Goal: Task Accomplishment & Management: Complete application form

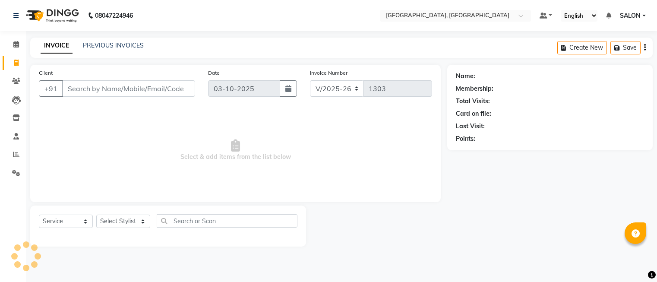
select select "5370"
select select "service"
click at [16, 46] on icon at bounding box center [16, 44] width 6 height 6
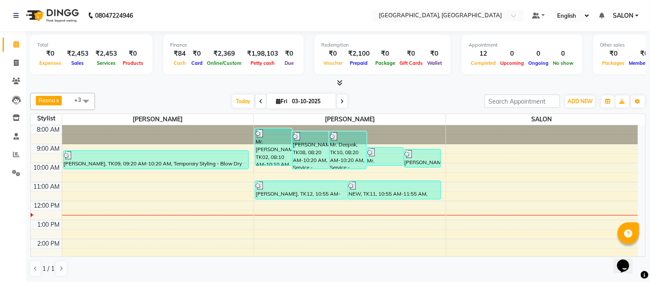
click at [337, 83] on icon at bounding box center [340, 82] width 6 height 6
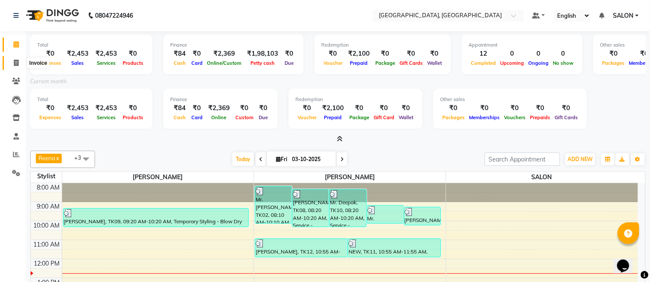
click at [11, 62] on span at bounding box center [16, 63] width 15 height 10
select select "service"
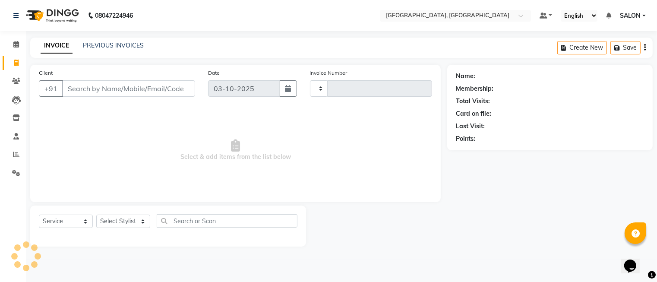
type input "1303"
select select "5370"
click at [125, 222] on select "Select Stylist" at bounding box center [123, 221] width 54 height 13
click at [125, 222] on select "Select Stylist DINGG Support Drishti [PERSON_NAME] SALON [PERSON_NAME] [PERSON_…" at bounding box center [123, 221] width 54 height 13
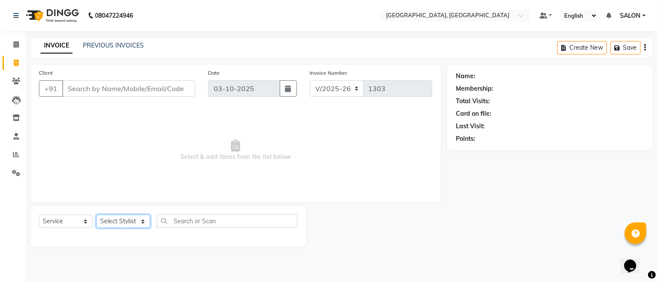
select select "35456"
click at [96, 215] on select "Select Stylist DINGG Support Drishti [PERSON_NAME] SALON [PERSON_NAME] [PERSON_…" at bounding box center [123, 221] width 54 height 13
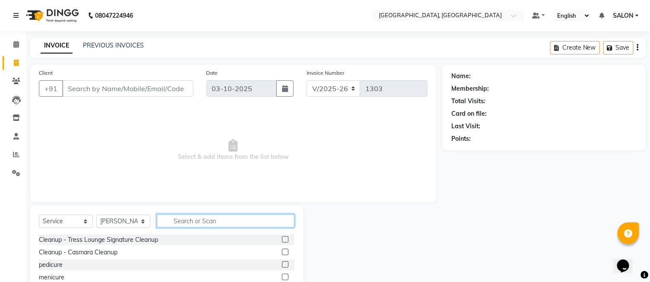
click at [191, 222] on input "text" at bounding box center [226, 220] width 138 height 13
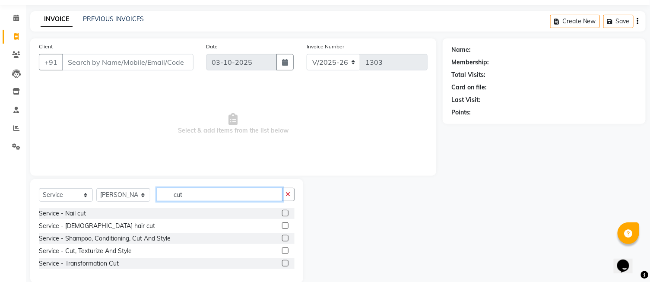
scroll to position [40, 0]
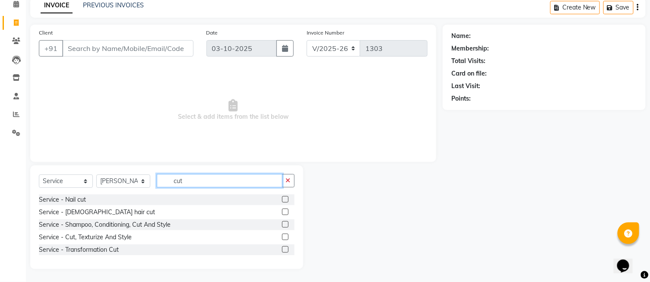
type input "cut"
click at [286, 225] on label at bounding box center [285, 224] width 6 height 6
click at [286, 225] on input "checkbox" at bounding box center [285, 225] width 6 height 6
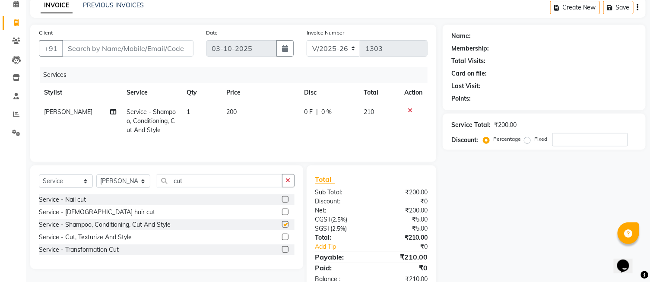
checkbox input "false"
click at [114, 47] on input "Client" at bounding box center [127, 48] width 131 height 16
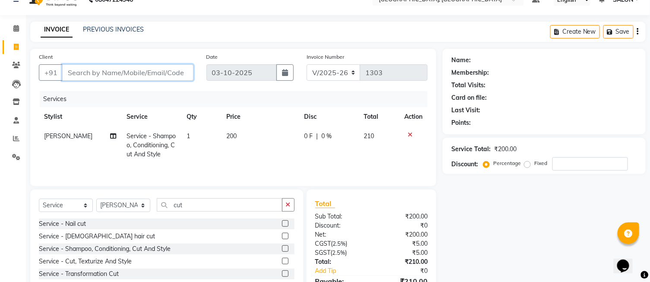
click at [124, 69] on input "Client" at bounding box center [127, 72] width 131 height 16
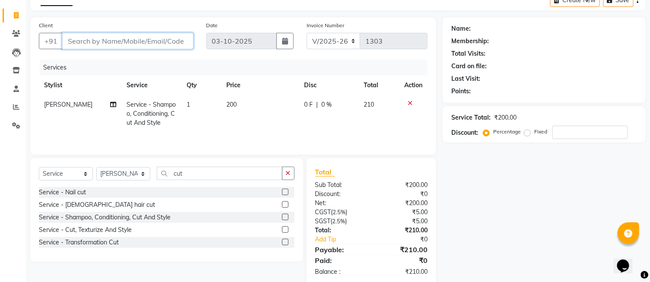
scroll to position [64, 0]
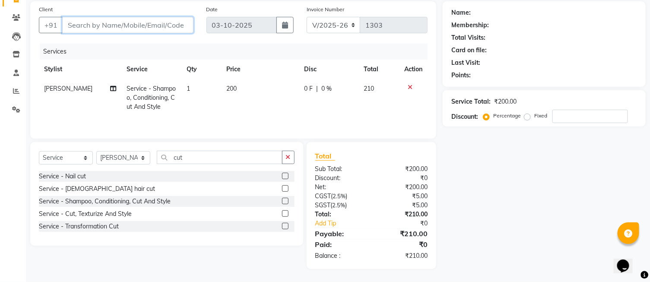
click at [141, 22] on input "Client" at bounding box center [127, 25] width 131 height 16
type input "7"
type input "0"
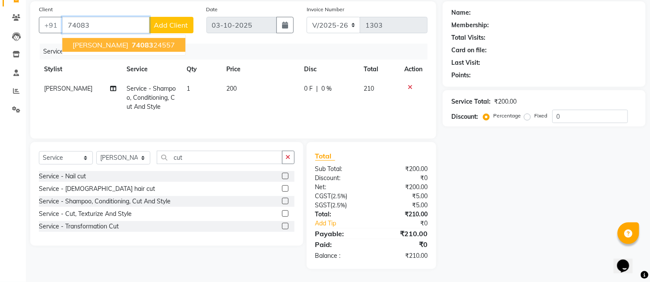
click at [132, 42] on span "74083" at bounding box center [143, 45] width 22 height 9
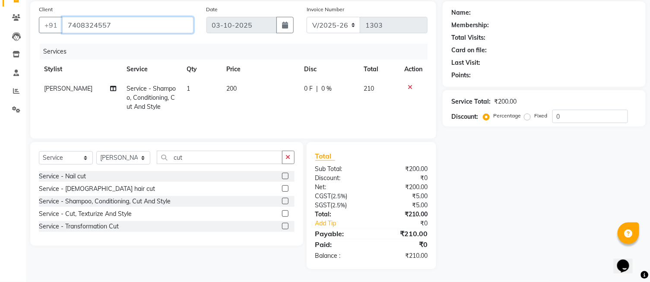
type input "7408324557"
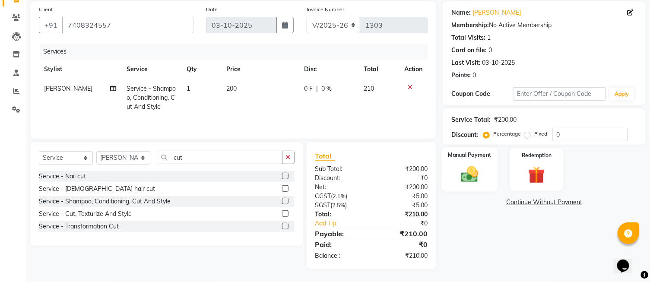
click at [469, 176] on img at bounding box center [469, 174] width 28 height 20
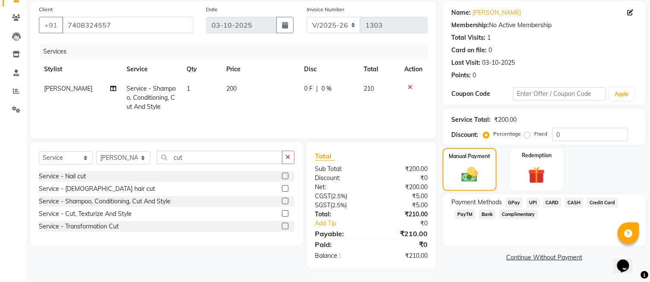
click at [530, 126] on div "Service Total: ₹200.00 Discount: Percentage Fixed 0" at bounding box center [544, 126] width 186 height 29
click at [534, 133] on label "Fixed" at bounding box center [540, 134] width 13 height 8
click at [526, 133] on input "Fixed" at bounding box center [529, 134] width 6 height 6
radio input "true"
click at [567, 131] on input "0" at bounding box center [590, 134] width 76 height 13
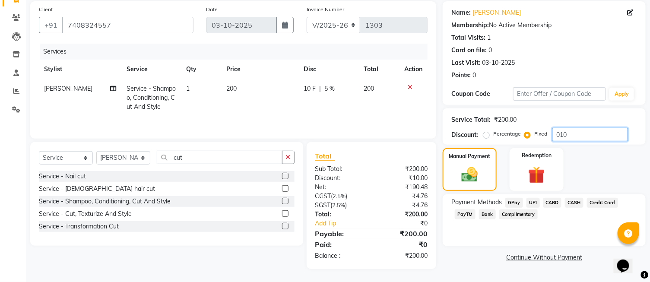
type input "010"
click at [528, 203] on span "UPI" at bounding box center [532, 203] width 13 height 10
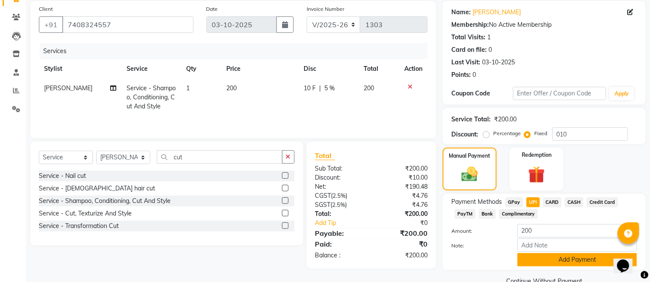
click at [552, 254] on button "Add Payment" at bounding box center [577, 259] width 120 height 13
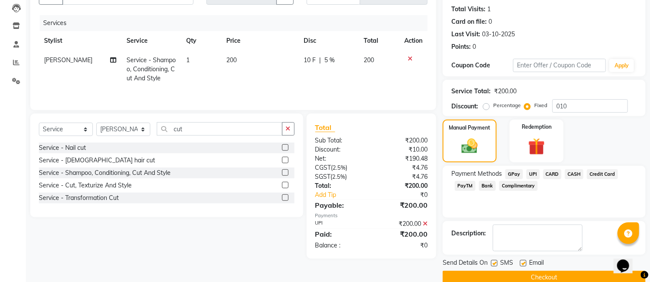
scroll to position [107, 0]
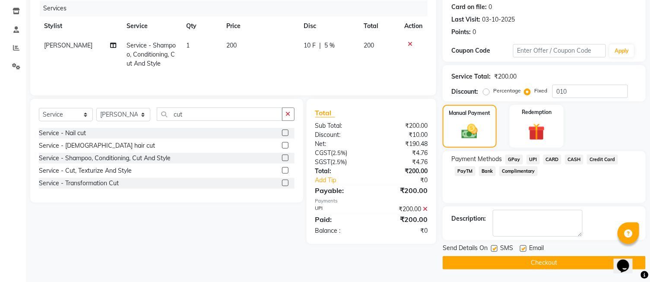
click at [553, 266] on button "Checkout" at bounding box center [543, 262] width 203 height 13
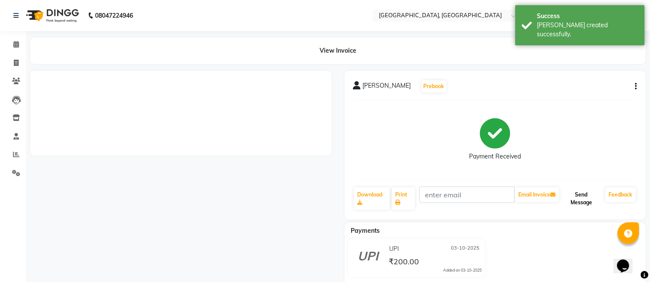
click at [576, 202] on button "Send Message" at bounding box center [581, 198] width 41 height 22
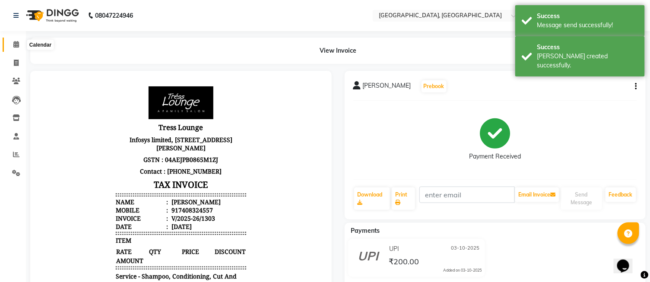
click at [18, 40] on span at bounding box center [16, 45] width 15 height 10
